Goal: Information Seeking & Learning: Learn about a topic

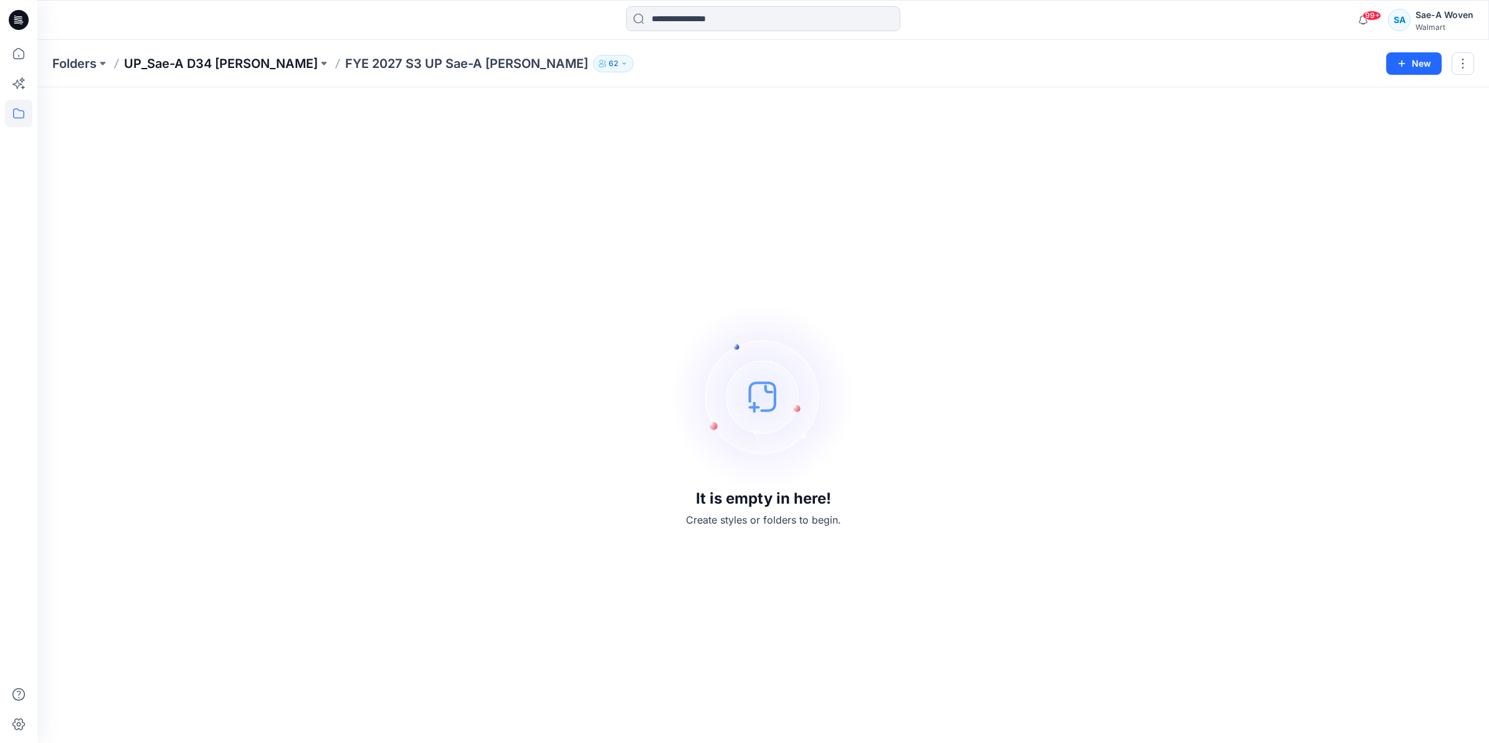
click at [269, 57] on p "UP_Sae-A D34 [PERSON_NAME]" at bounding box center [221, 63] width 194 height 17
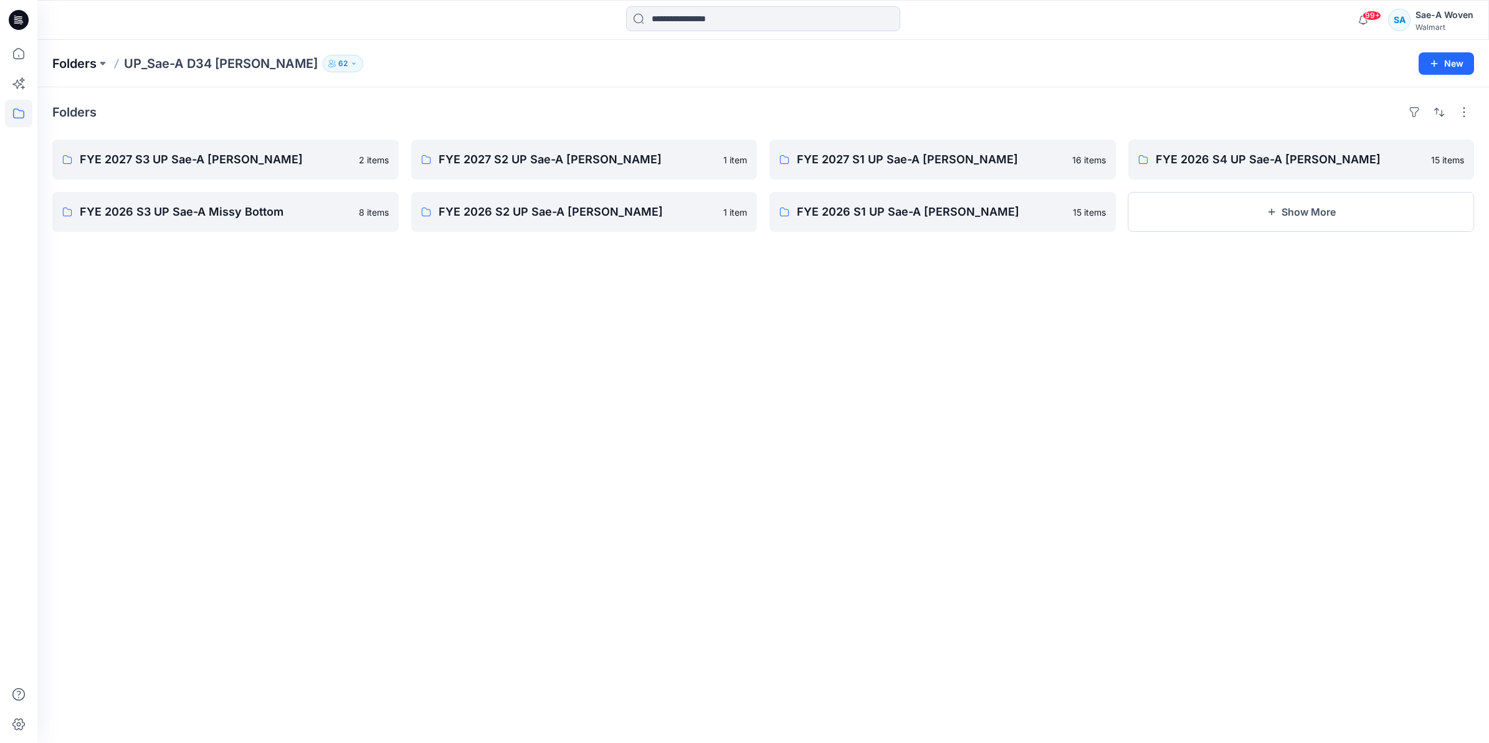
click at [72, 69] on p "Folders" at bounding box center [74, 63] width 44 height 17
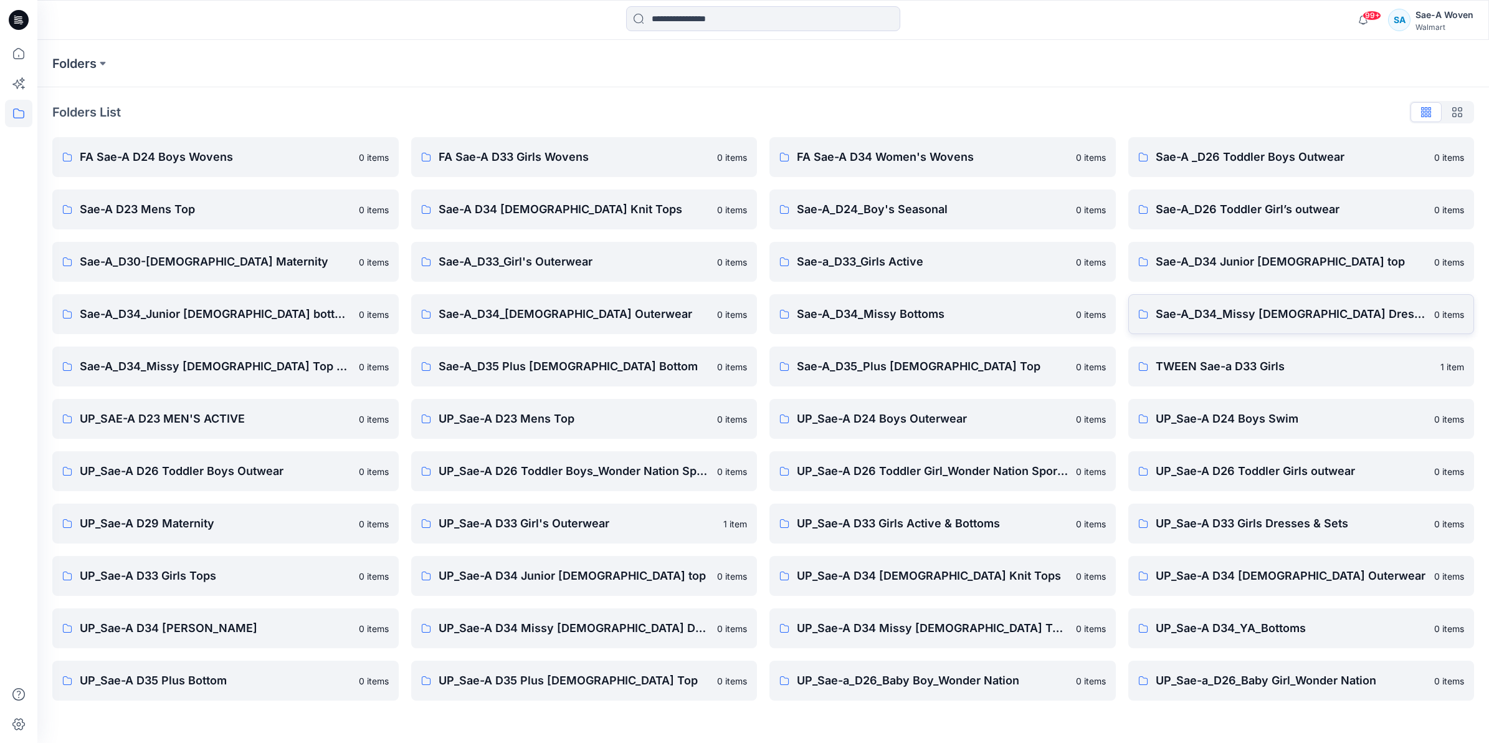
click at [1242, 311] on p "Sae-A_D34_Missy [DEMOGRAPHIC_DATA] Dresses" at bounding box center [1292, 313] width 272 height 17
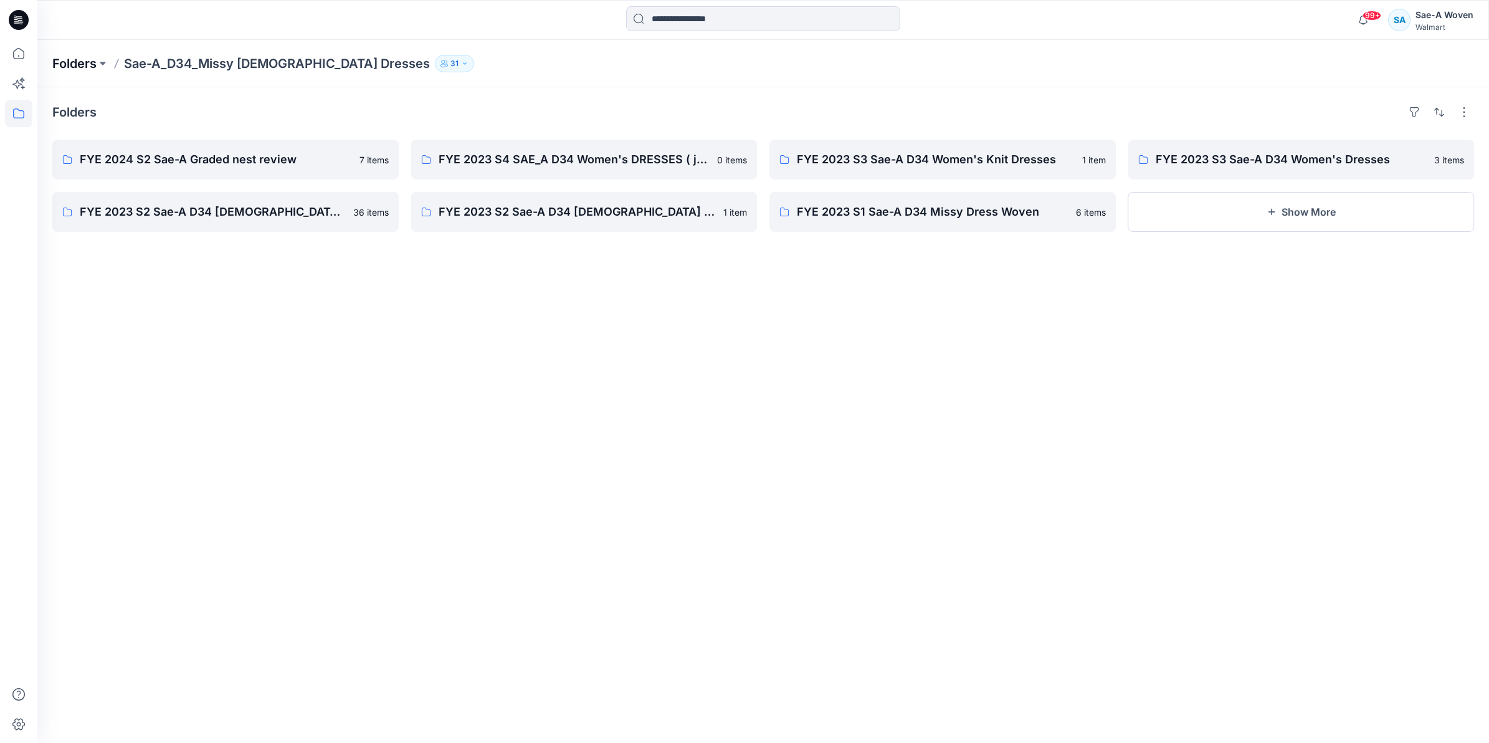
click at [83, 61] on p "Folders" at bounding box center [74, 63] width 44 height 17
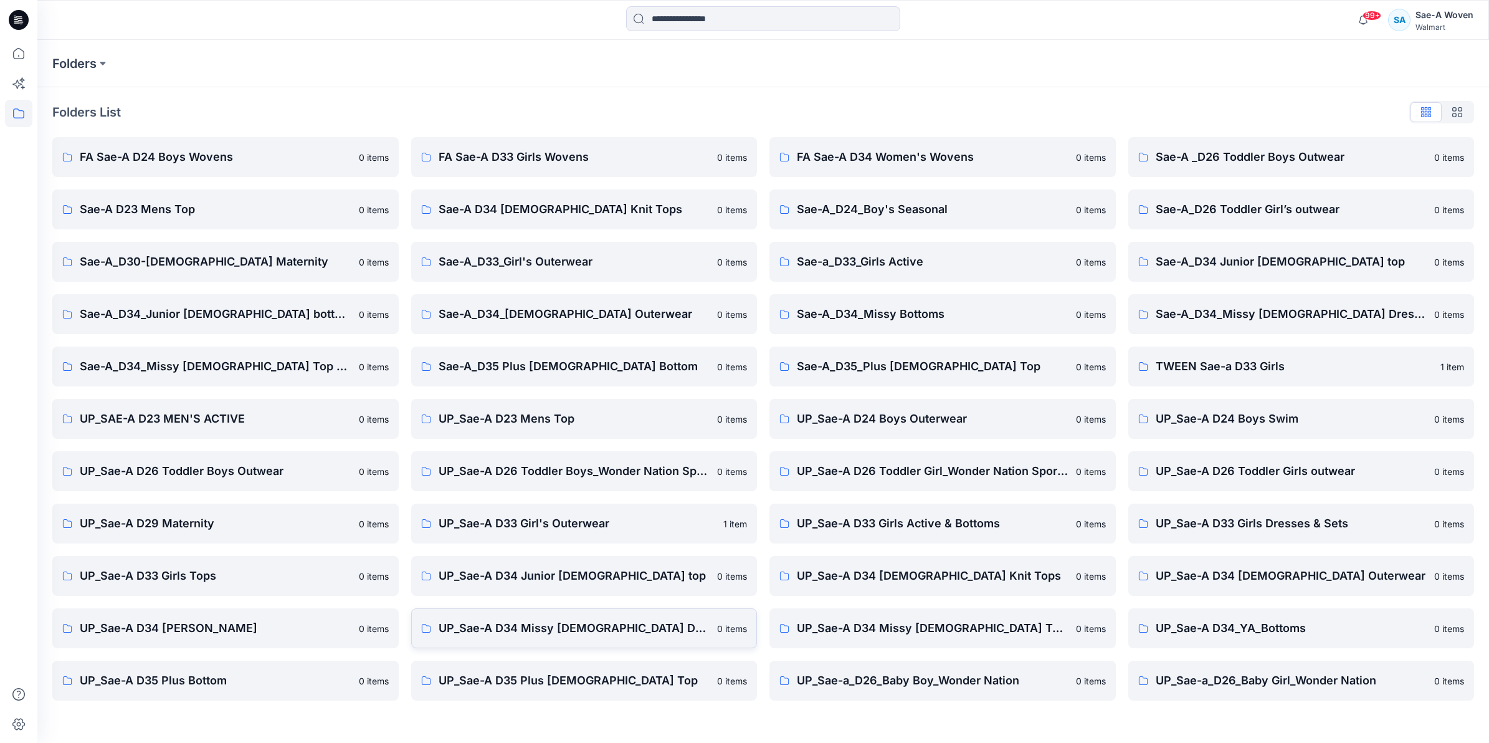
click at [520, 633] on p "UP_Sae-A D34 Missy [DEMOGRAPHIC_DATA] Dresses" at bounding box center [575, 627] width 272 height 17
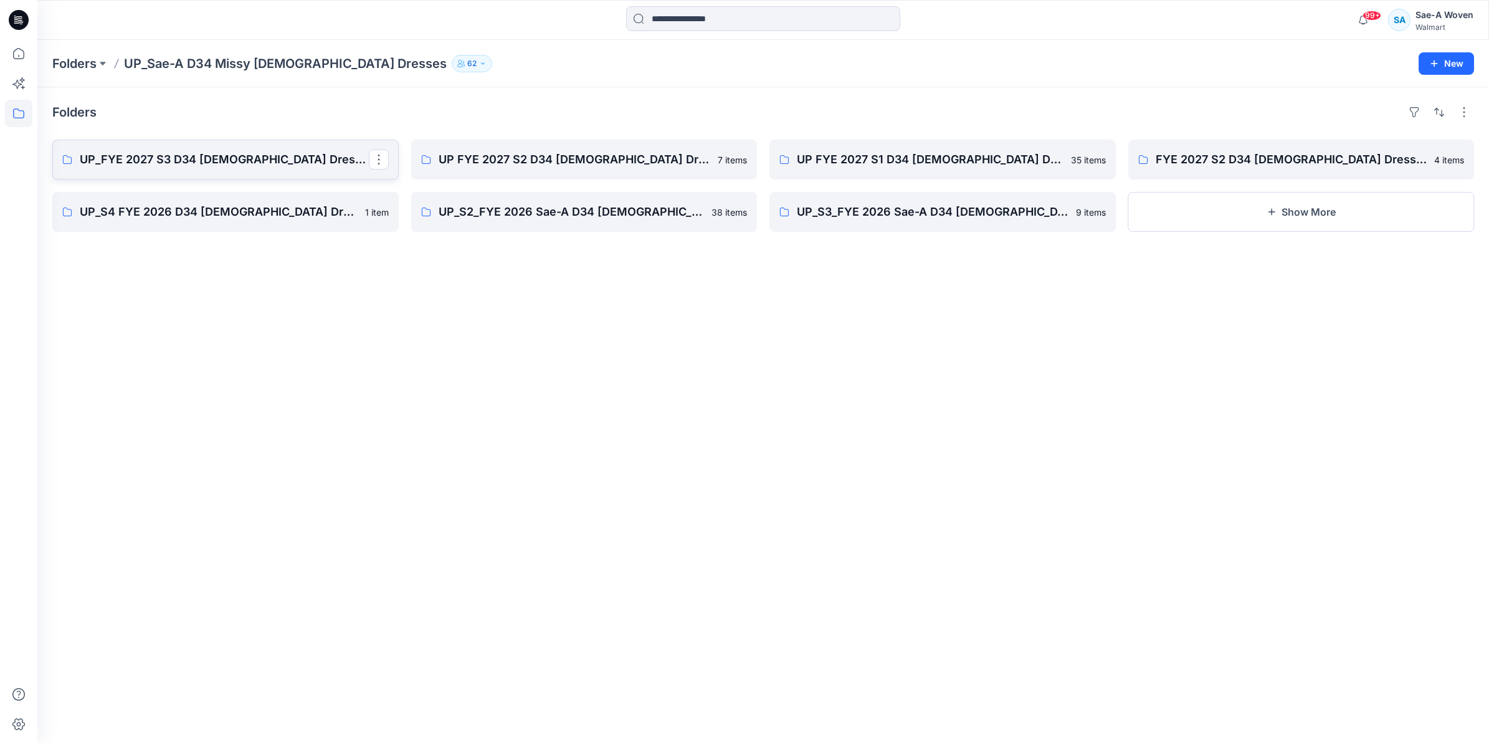
click at [190, 154] on p "UP_FYE 2027 S3 D34 [DEMOGRAPHIC_DATA] Dresses" at bounding box center [224, 159] width 289 height 17
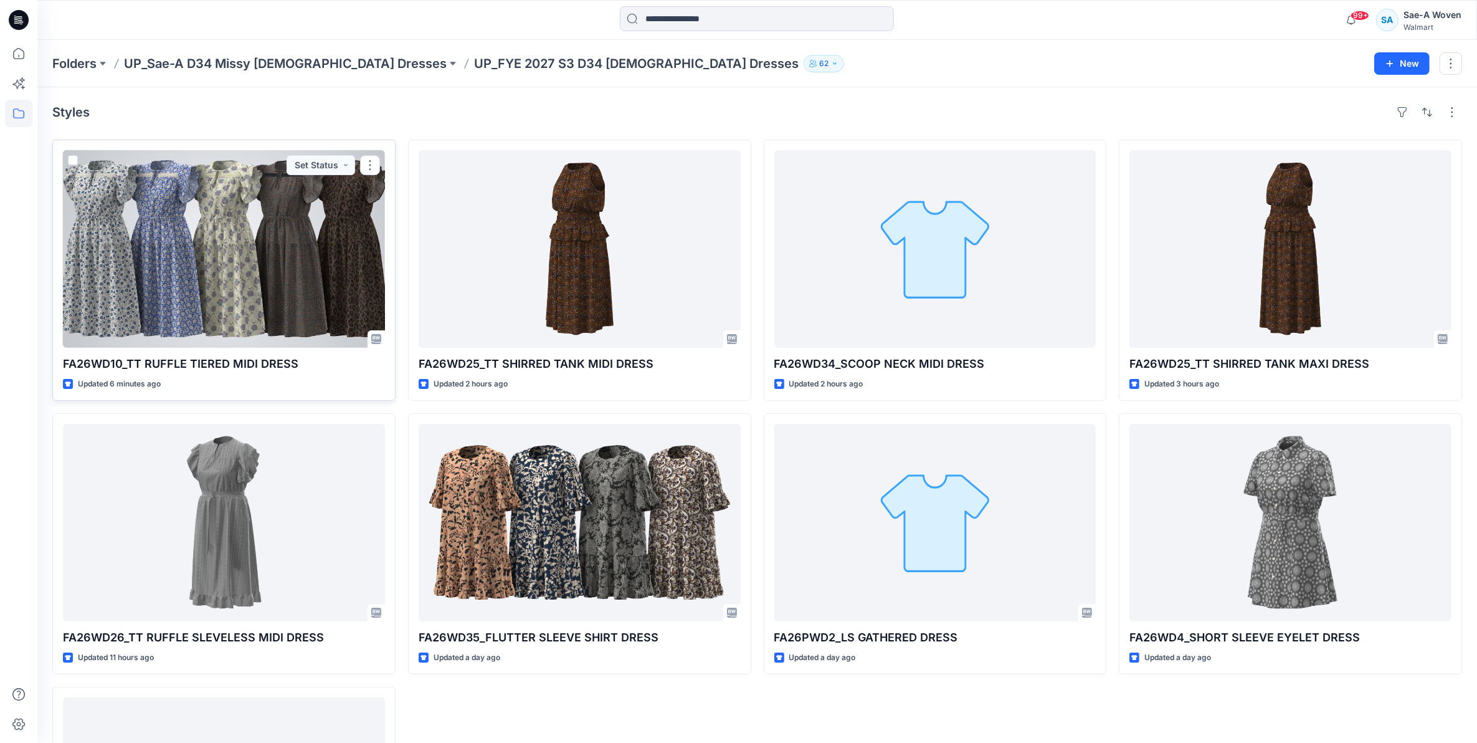
click at [226, 252] on div at bounding box center [224, 248] width 322 height 197
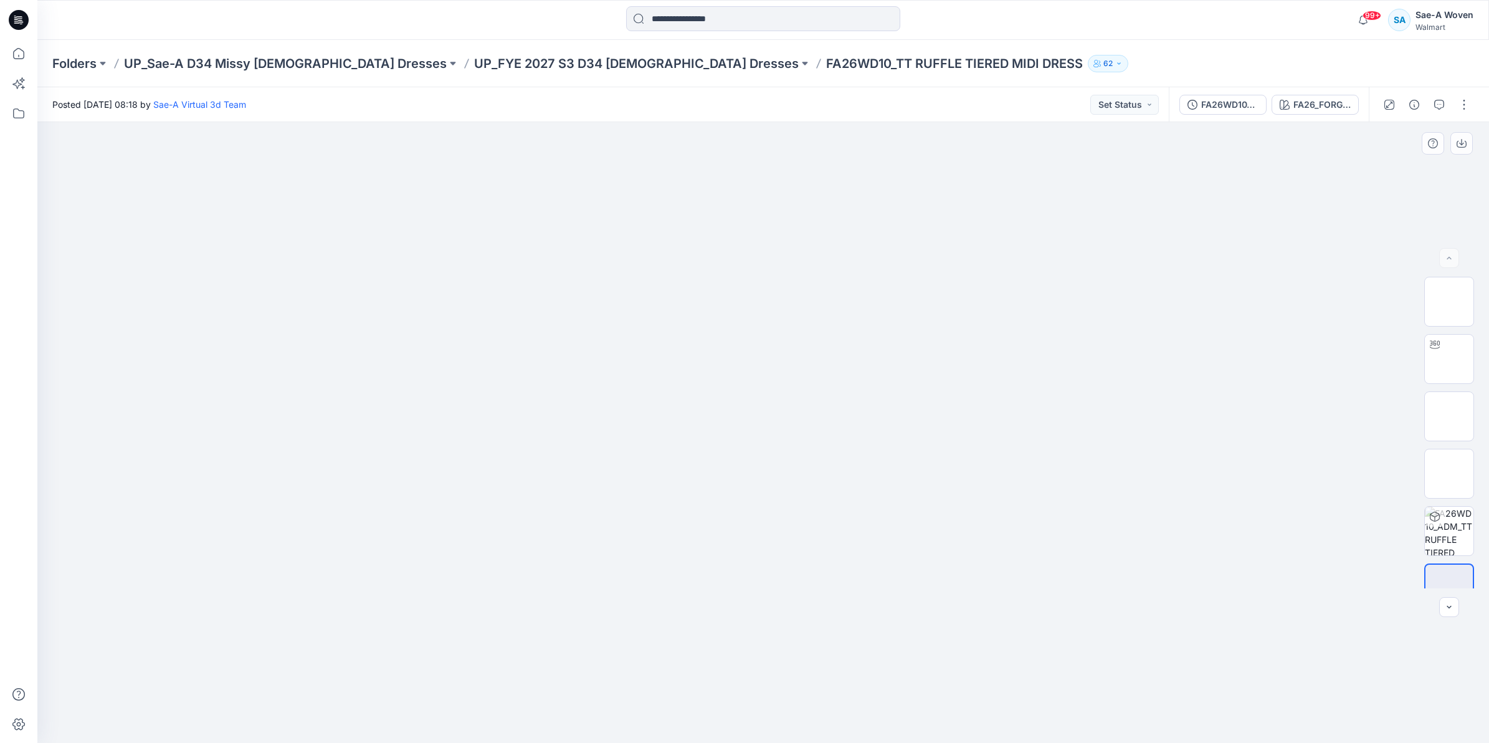
click at [634, 245] on img at bounding box center [763, 245] width 623 height 0
click at [1449, 302] on img at bounding box center [1449, 302] width 0 height 0
click at [1431, 364] on img at bounding box center [1449, 359] width 49 height 39
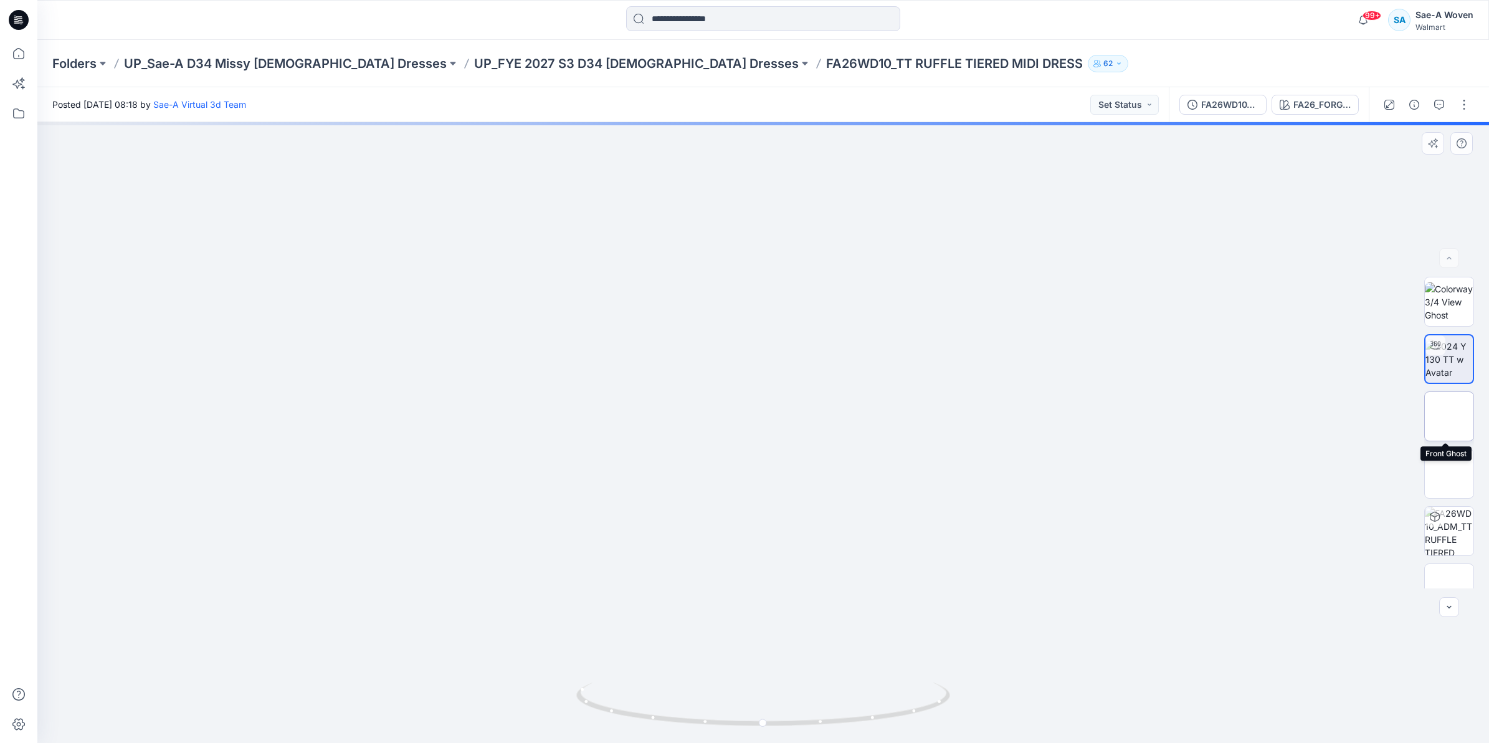
click at [1449, 416] on img at bounding box center [1449, 416] width 0 height 0
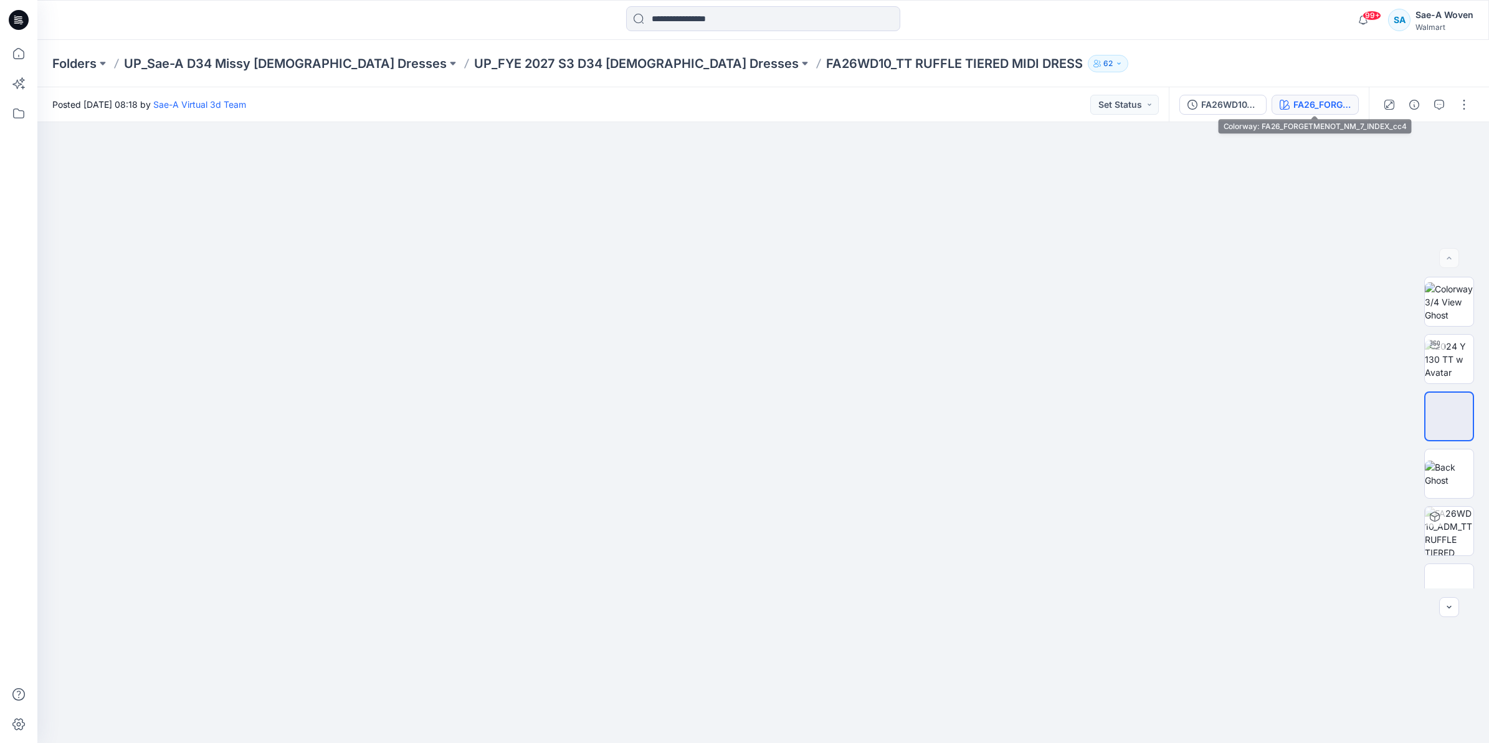
click at [1297, 101] on div "FA26_FORGETMENOT_NM_7_INDEX_cc4" at bounding box center [1321, 105] width 57 height 14
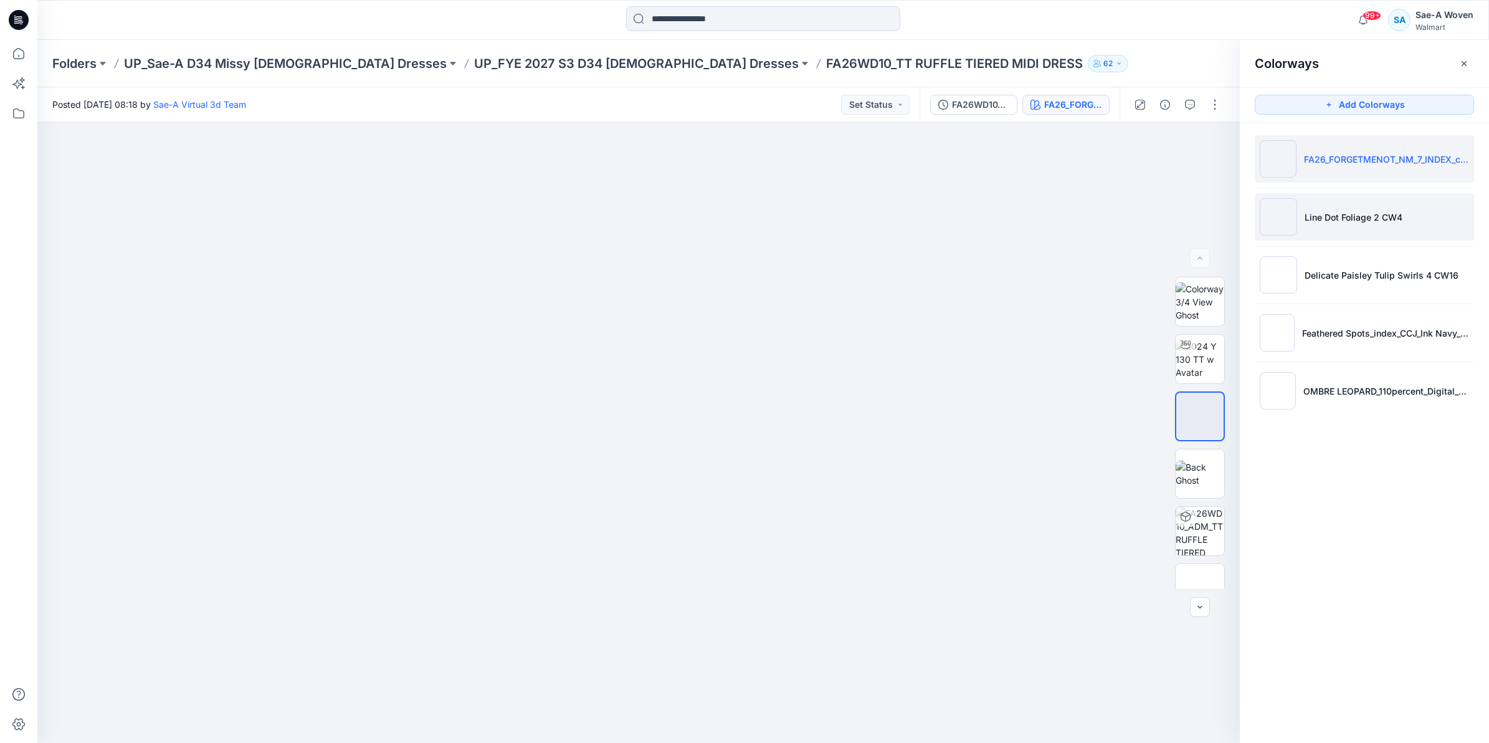
click at [1361, 231] on li "Line Dot Foliage 2 CW4" at bounding box center [1364, 216] width 219 height 47
